Goal: Task Accomplishment & Management: Manage account settings

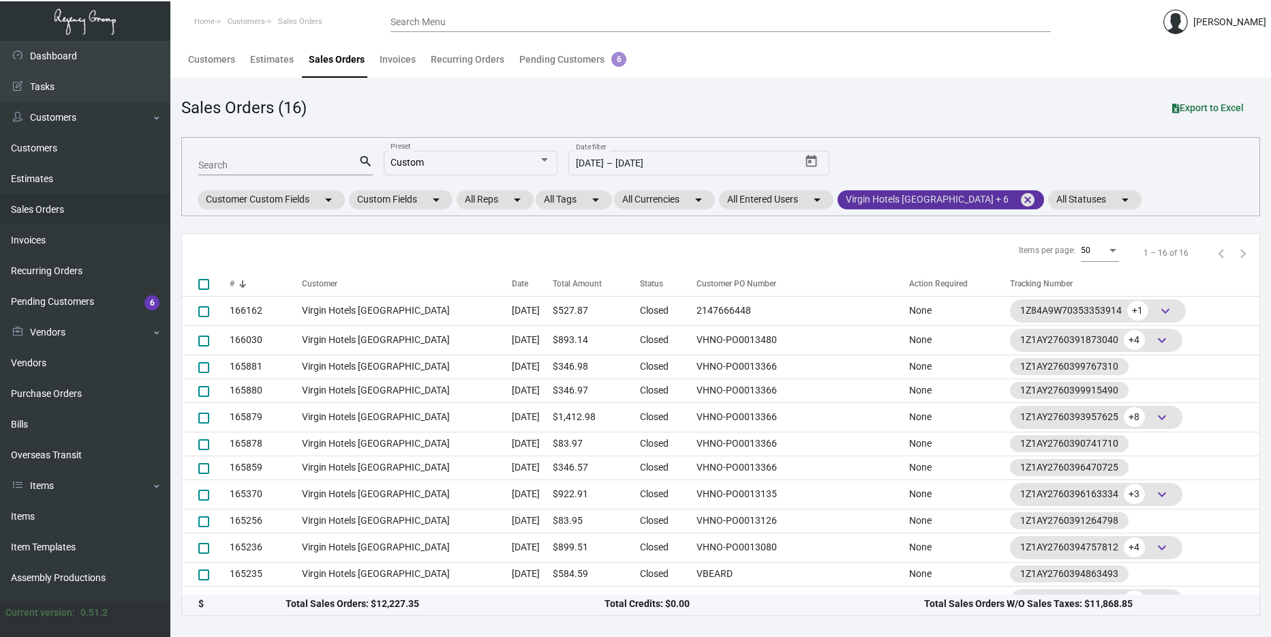
click at [930, 200] on mat-chip "Virgin Hotels [GEOGRAPHIC_DATA] + 6 cancel" at bounding box center [941, 199] width 207 height 19
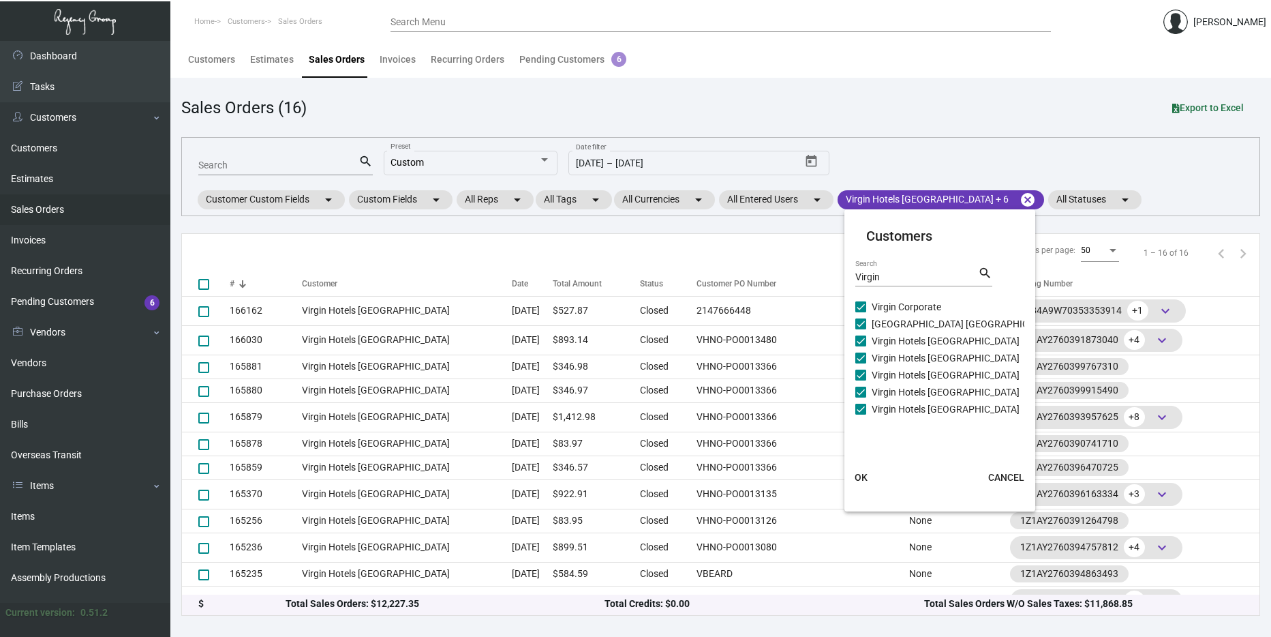
click at [914, 306] on span "Virgin Corporate" at bounding box center [907, 307] width 70 height 16
click at [861, 312] on input "Virgin Corporate" at bounding box center [860, 312] width 1 height 1
checkbox input "false"
click at [916, 317] on span "[GEOGRAPHIC_DATA] [GEOGRAPHIC_DATA]" at bounding box center [965, 324] width 186 height 16
click at [861, 329] on input "[GEOGRAPHIC_DATA] [GEOGRAPHIC_DATA]" at bounding box center [860, 329] width 1 height 1
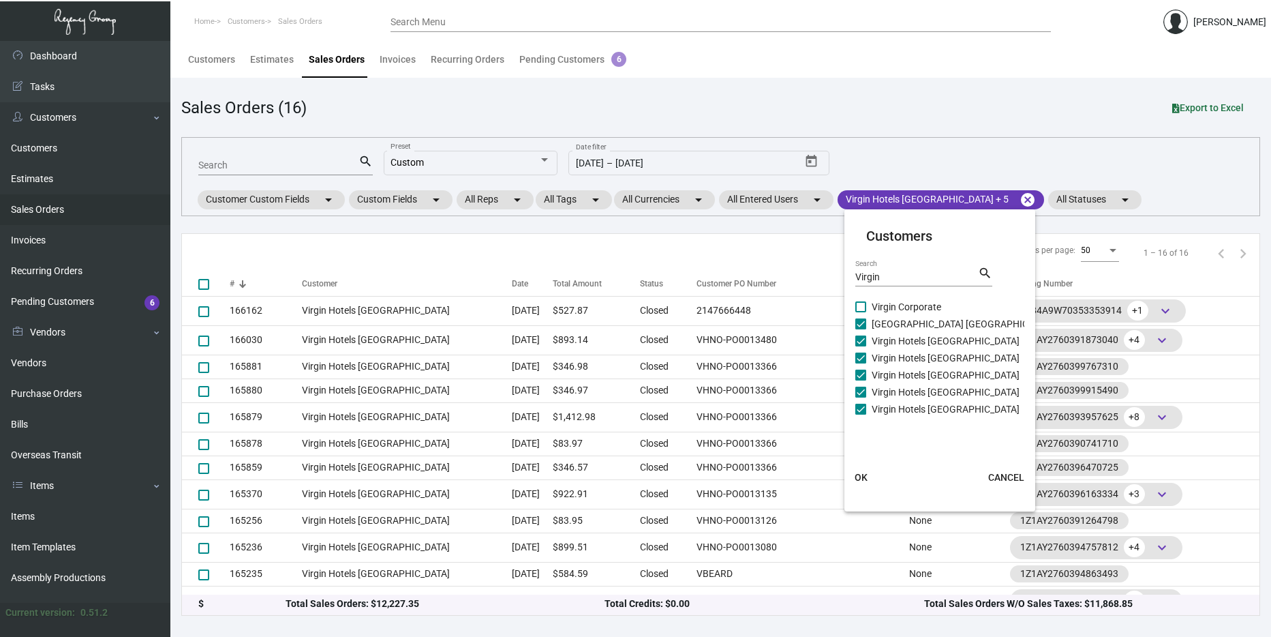
checkbox input "false"
click at [918, 333] on span "Virgin Hotels [GEOGRAPHIC_DATA]" at bounding box center [946, 341] width 148 height 16
click at [861, 346] on input "Virgin Hotels [GEOGRAPHIC_DATA]" at bounding box center [860, 346] width 1 height 1
checkbox input "false"
click at [922, 350] on span "Virgin Hotels [GEOGRAPHIC_DATA]" at bounding box center [946, 358] width 148 height 16
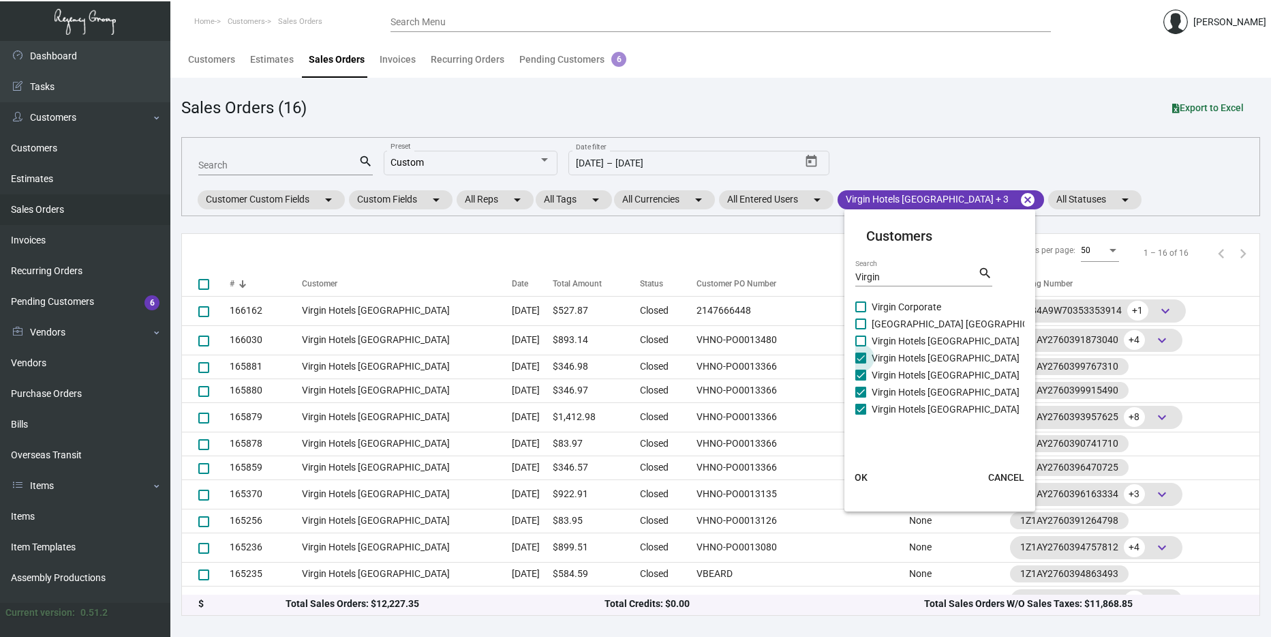
click at [861, 363] on input "Virgin Hotels [GEOGRAPHIC_DATA]" at bounding box center [860, 363] width 1 height 1
checkbox input "false"
click at [929, 385] on div "Virgin Corporate [GEOGRAPHIC_DATA] [GEOGRAPHIC_DATA] [GEOGRAPHIC_DATA] [GEOGRAP…" at bounding box center [957, 358] width 202 height 119
drag, startPoint x: 929, startPoint y: 385, endPoint x: 929, endPoint y: 406, distance: 21.1
click at [929, 406] on span "Virgin Hotels [GEOGRAPHIC_DATA]" at bounding box center [946, 409] width 148 height 16
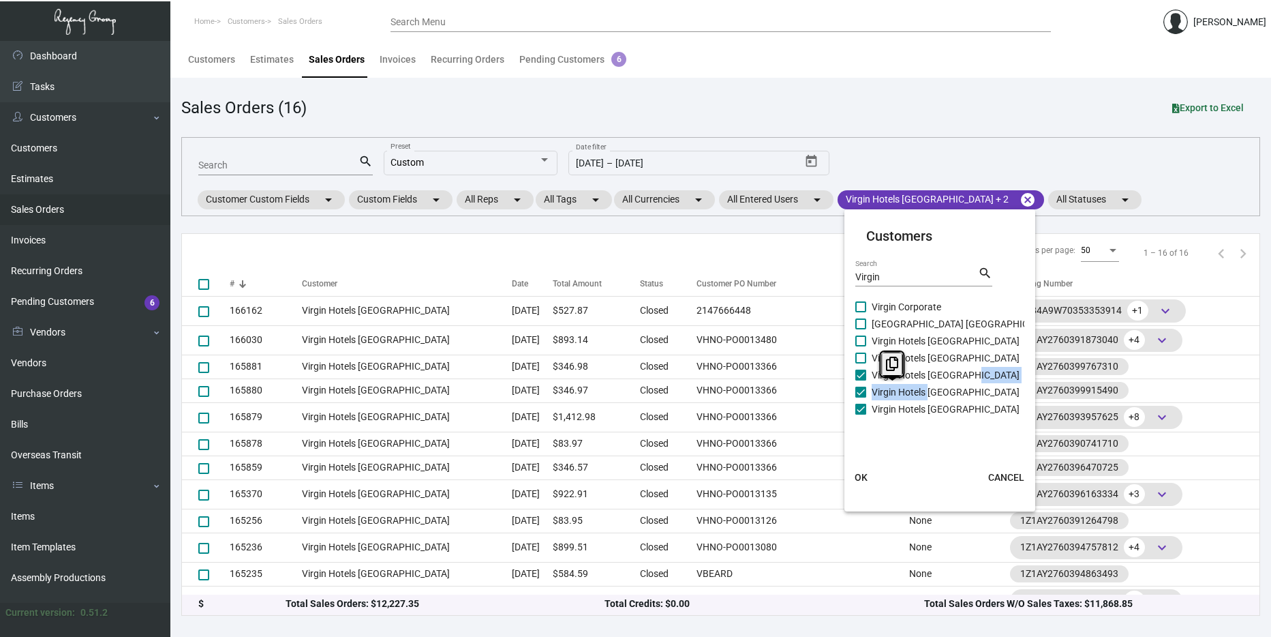
click at [861, 415] on input "Virgin Hotels [GEOGRAPHIC_DATA]" at bounding box center [860, 415] width 1 height 1
checkbox input "false"
click at [933, 391] on span "Virgin Hotels [GEOGRAPHIC_DATA]" at bounding box center [946, 392] width 148 height 16
click at [861, 397] on input "Virgin Hotels [GEOGRAPHIC_DATA]" at bounding box center [860, 397] width 1 height 1
click at [908, 393] on span "Virgin Hotels [GEOGRAPHIC_DATA]" at bounding box center [946, 392] width 148 height 16
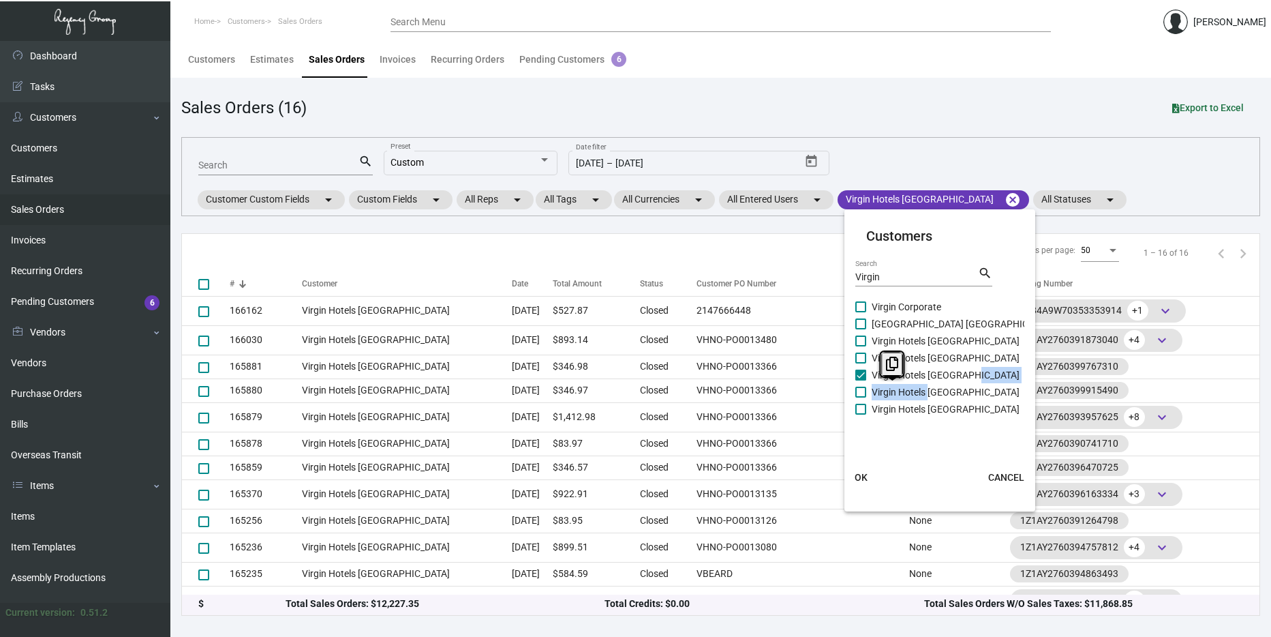
click at [861, 397] on input "Virgin Hotels [GEOGRAPHIC_DATA]" at bounding box center [860, 397] width 1 height 1
click at [886, 397] on span "Virgin Hotels [GEOGRAPHIC_DATA]" at bounding box center [946, 392] width 148 height 16
click at [861, 397] on input "Virgin Hotels [GEOGRAPHIC_DATA]" at bounding box center [860, 397] width 1 height 1
checkbox input "false"
click at [860, 474] on span "OK" at bounding box center [861, 477] width 13 height 11
